Goal: Task Accomplishment & Management: Manage account settings

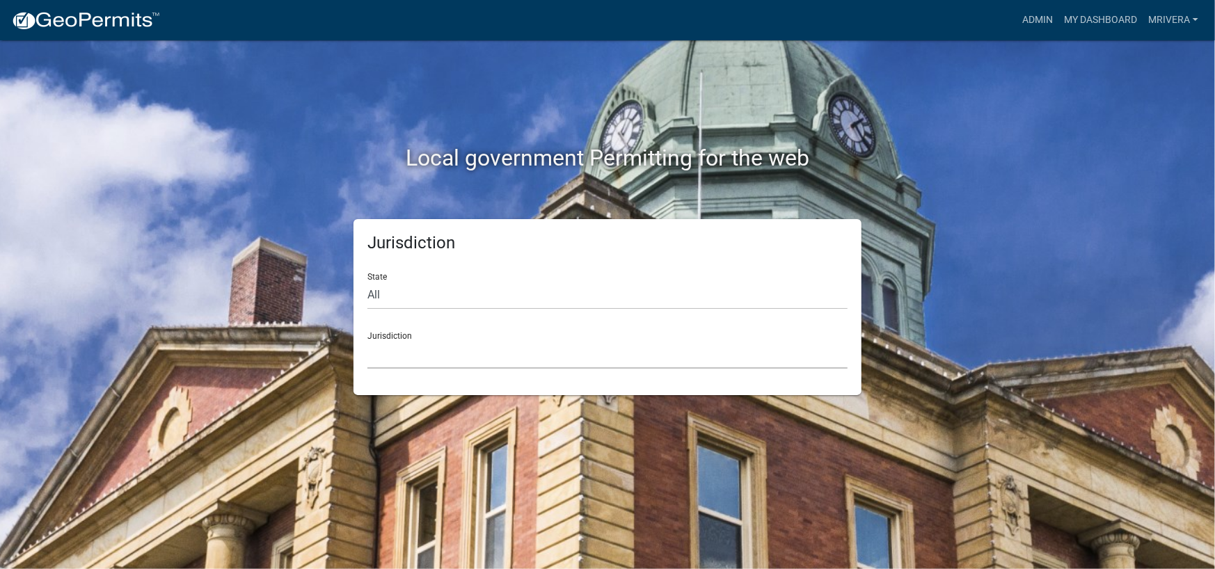
click at [404, 342] on select "[GEOGRAPHIC_DATA], [US_STATE] [GEOGRAPHIC_DATA], [US_STATE][PERSON_NAME][GEOGRA…" at bounding box center [607, 354] width 480 height 29
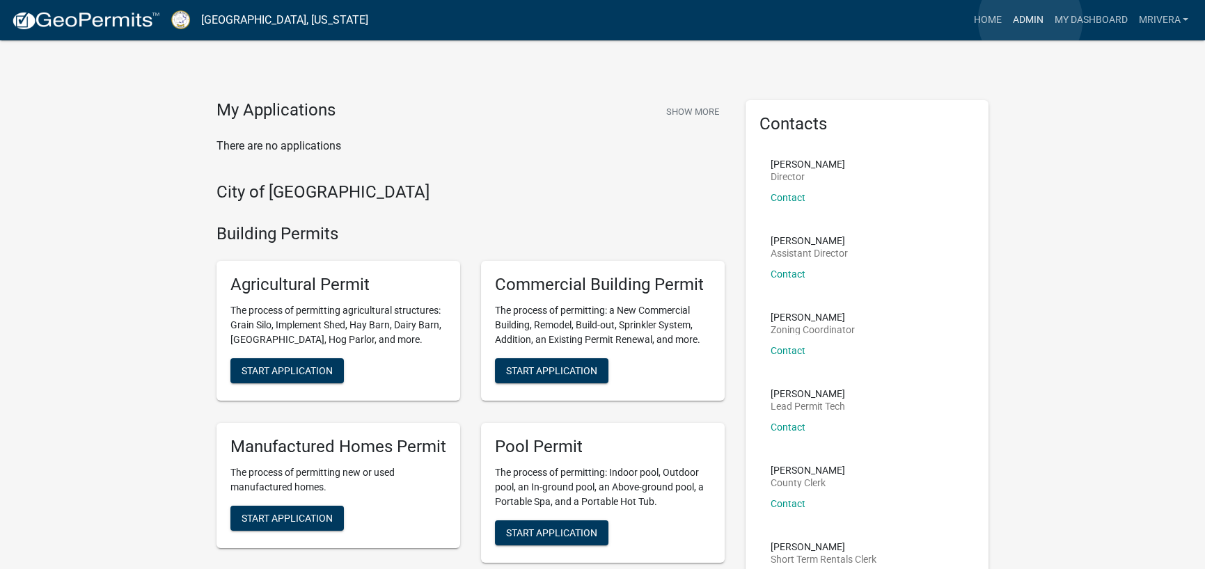
click at [1030, 20] on link "Admin" at bounding box center [1027, 20] width 42 height 26
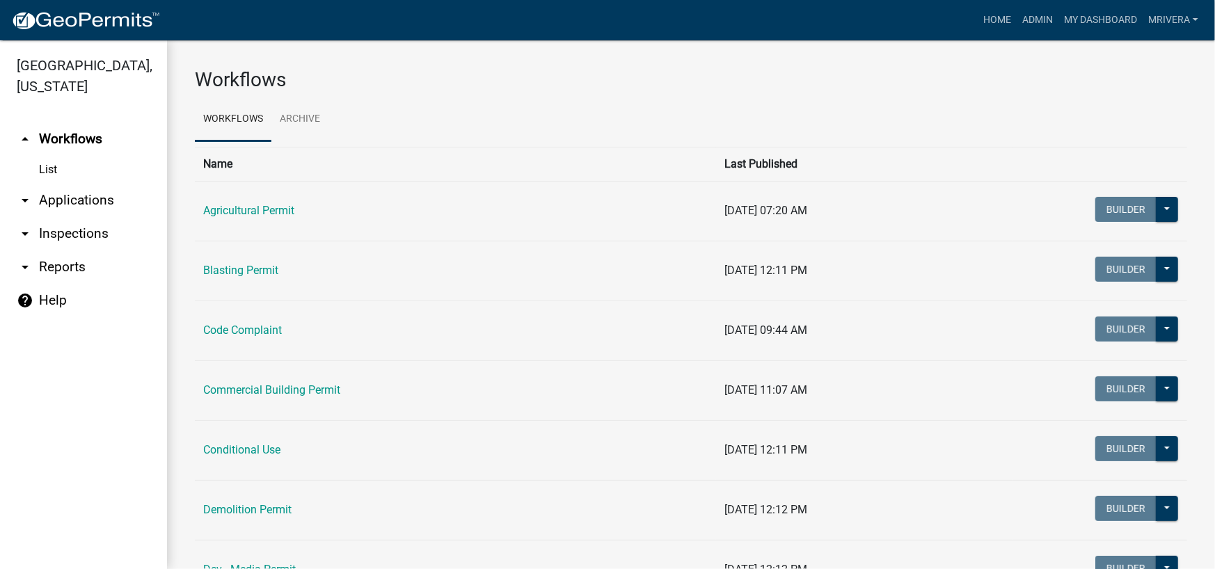
click at [65, 232] on link "arrow_drop_down Inspections" at bounding box center [83, 233] width 167 height 33
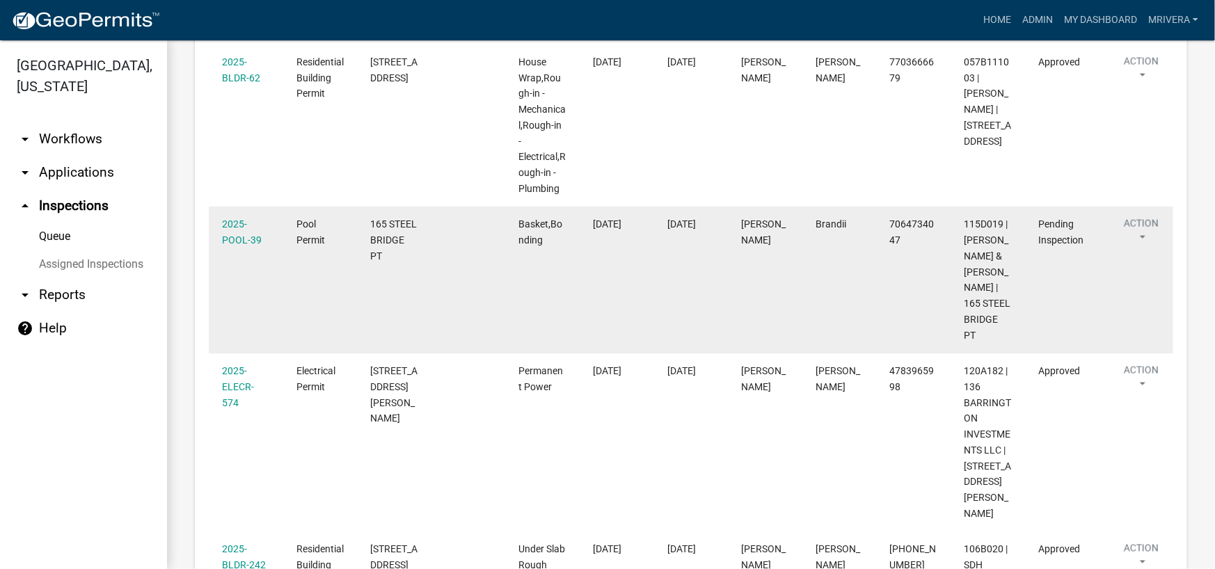
scroll to position [1322, 0]
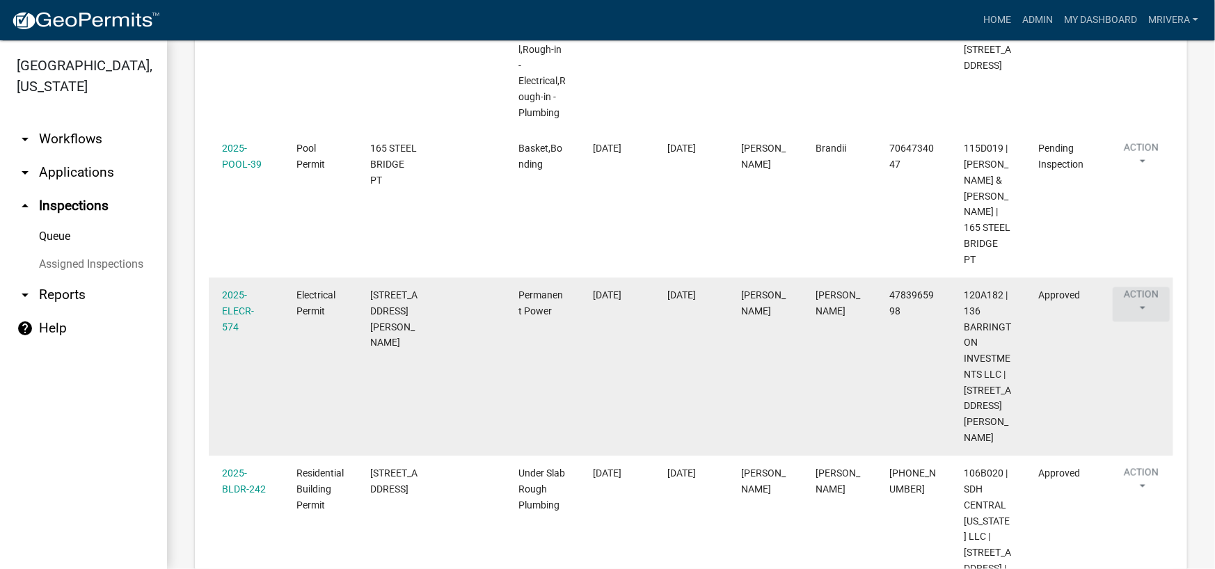
click at [1148, 287] on button "Action" at bounding box center [1141, 304] width 57 height 35
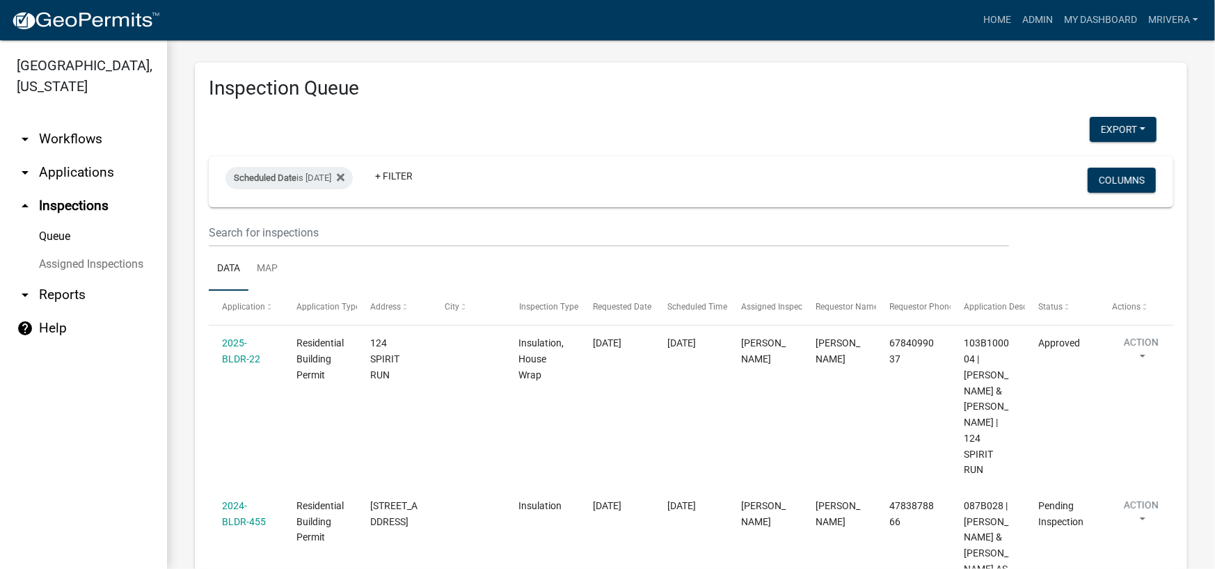
scroll to position [0, 0]
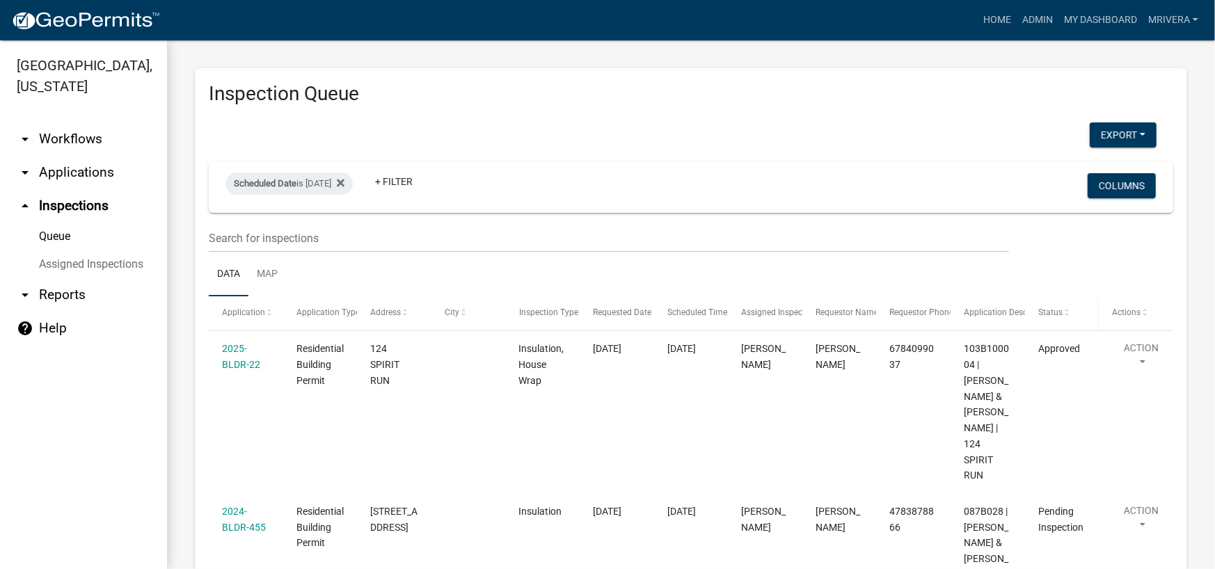
click at [1065, 315] on span at bounding box center [1067, 313] width 8 height 10
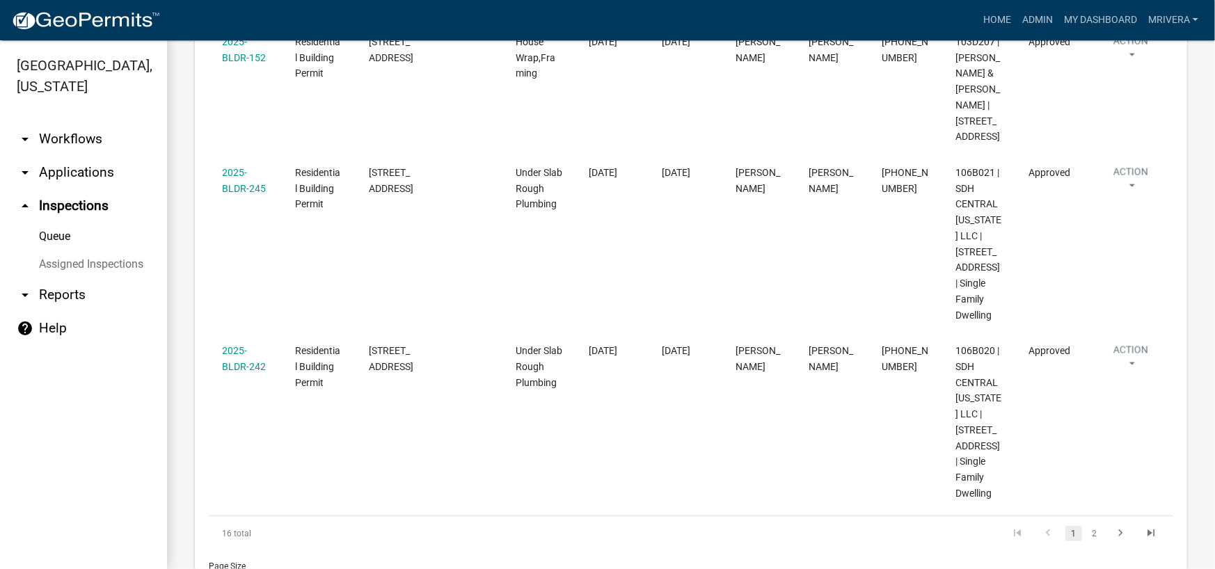
scroll to position [1383, 0]
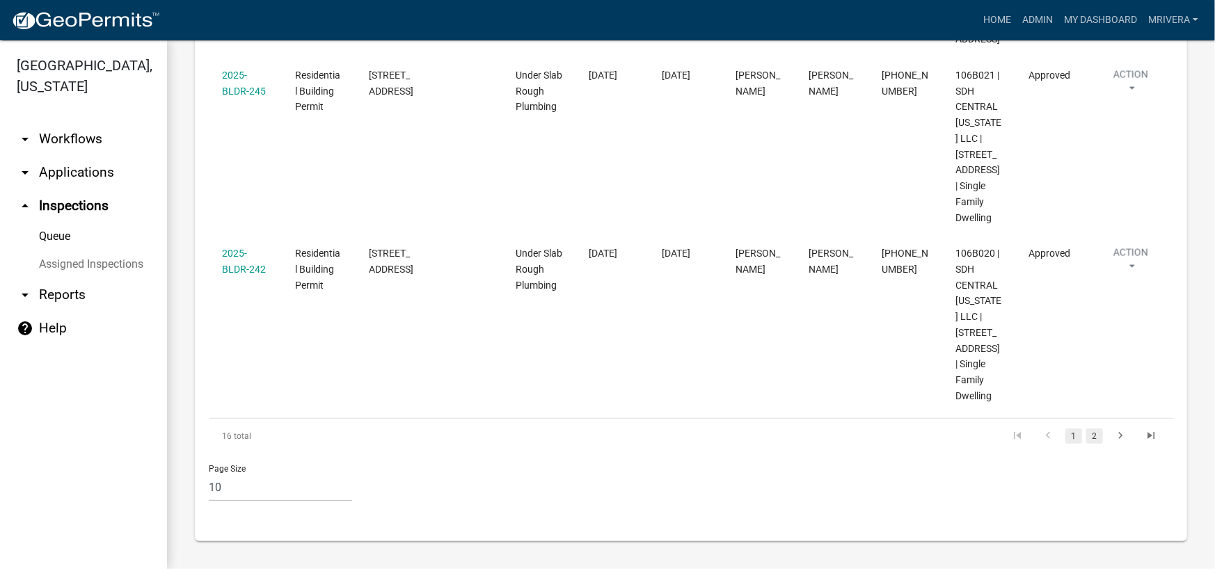
click at [1086, 441] on link "2" at bounding box center [1094, 436] width 17 height 15
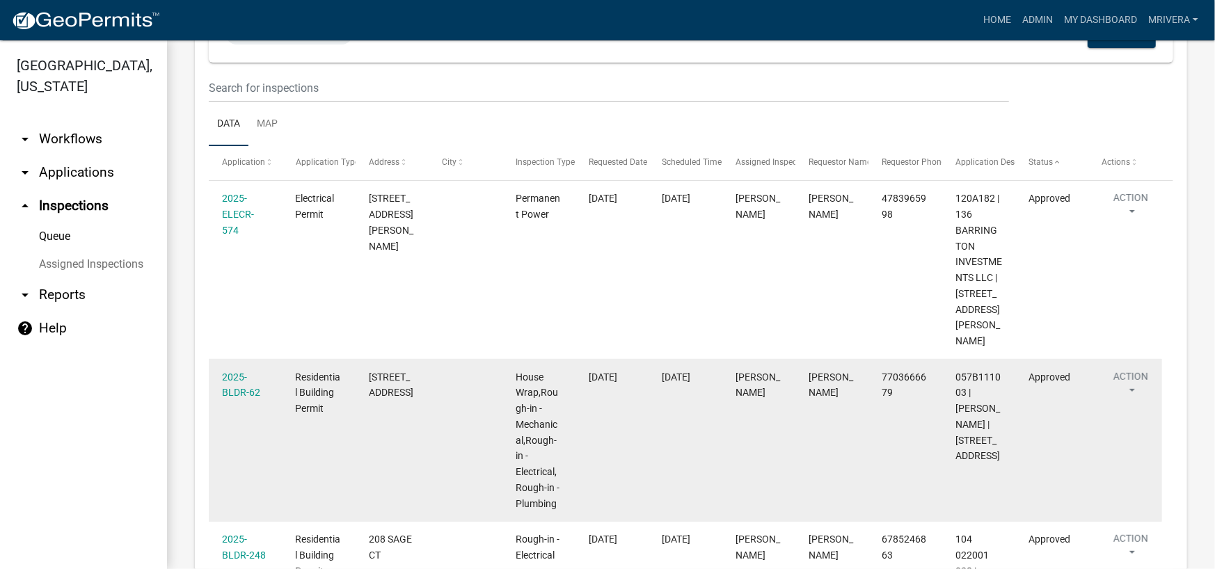
scroll to position [125, 0]
